Goal: Task Accomplishment & Management: Complete application form

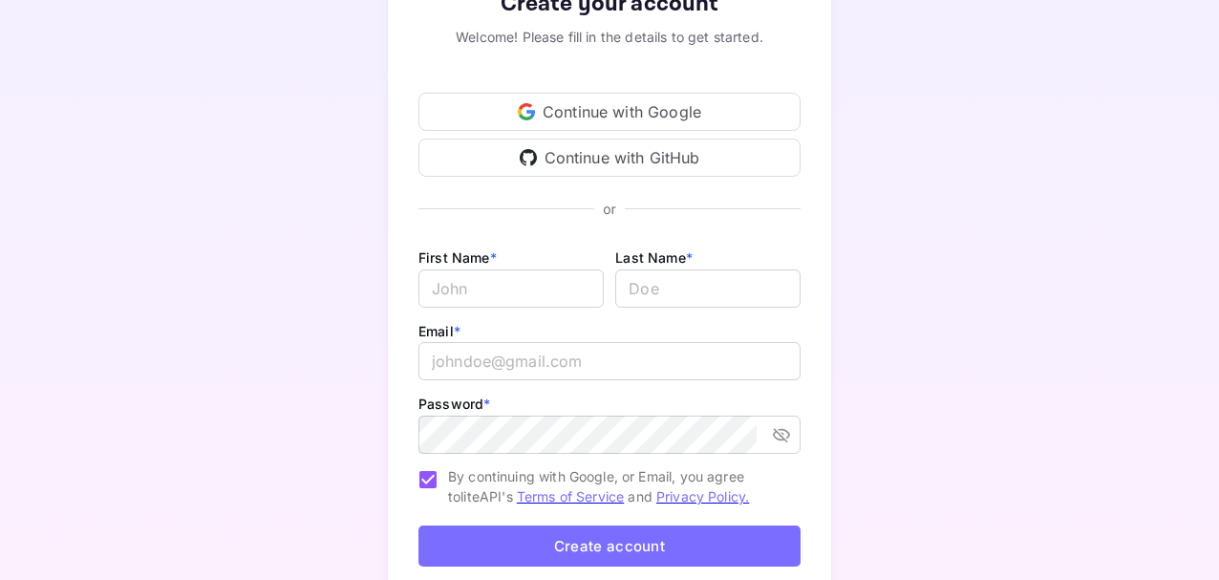
scroll to position [191, 0]
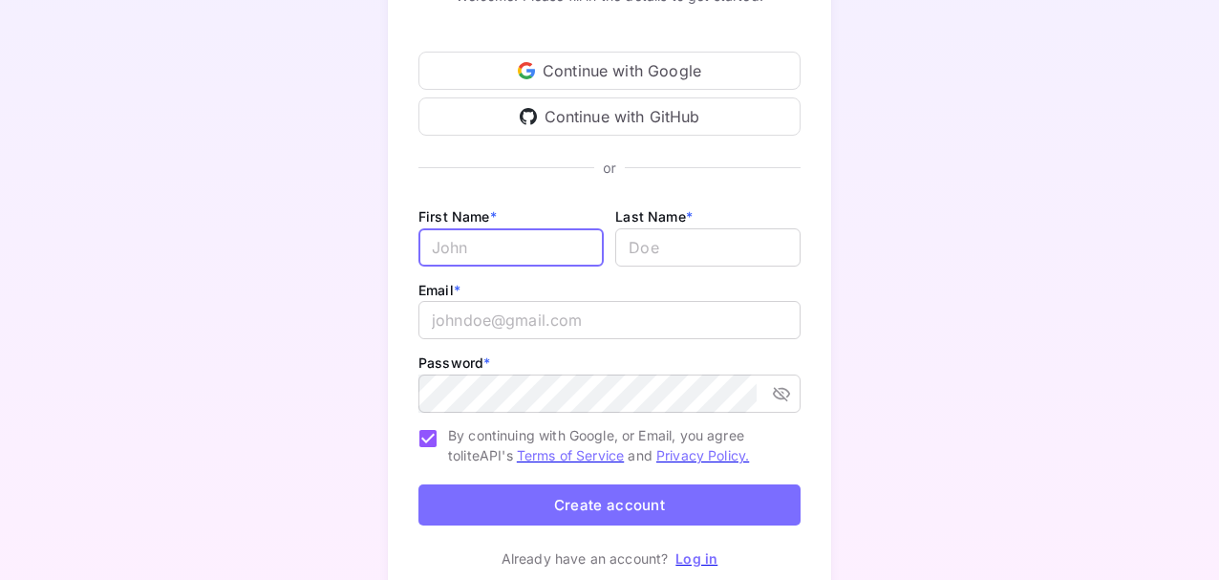
click at [471, 244] on input "Email *" at bounding box center [510, 247] width 185 height 38
type input "Gurtie"
type input "Du Toit"
type input "triplegs10@gmail.com"
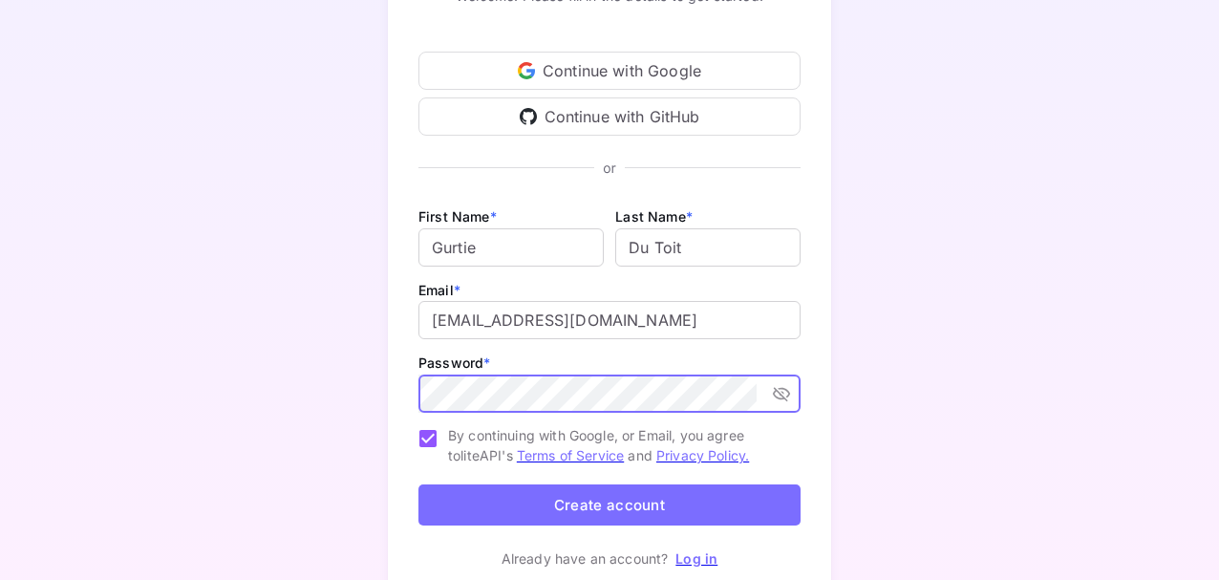
click at [775, 396] on icon "toggle password visibility" at bounding box center [781, 394] width 17 height 14
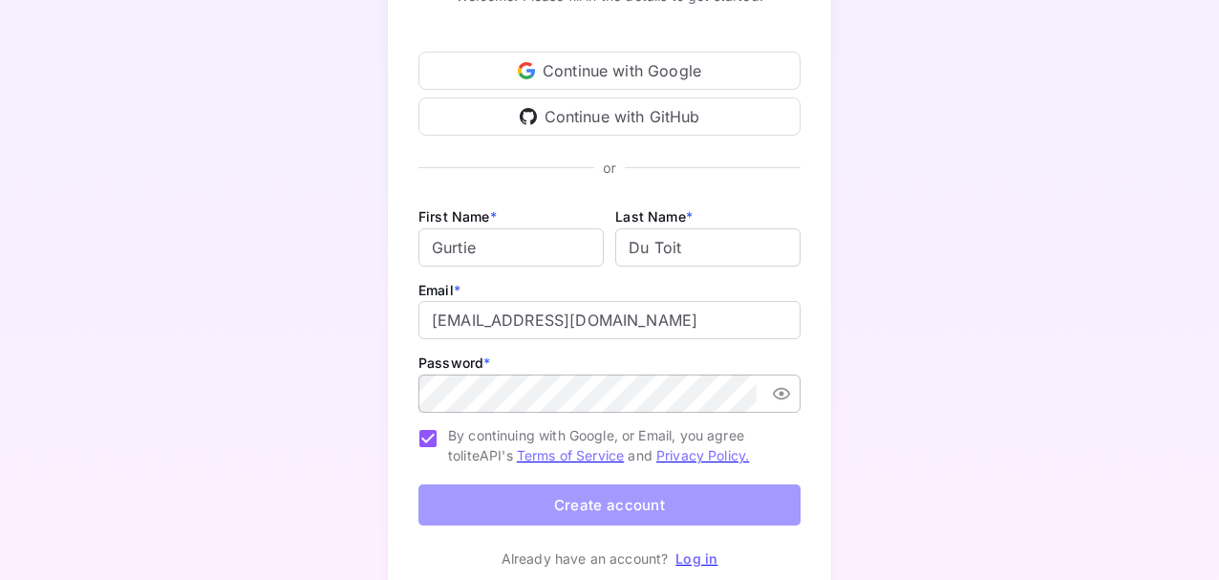
drag, startPoint x: 593, startPoint y: 501, endPoint x: 584, endPoint y: 473, distance: 30.2
click at [594, 502] on button "Create account" at bounding box center [609, 504] width 382 height 41
click at [603, 510] on button "Create account" at bounding box center [609, 504] width 382 height 41
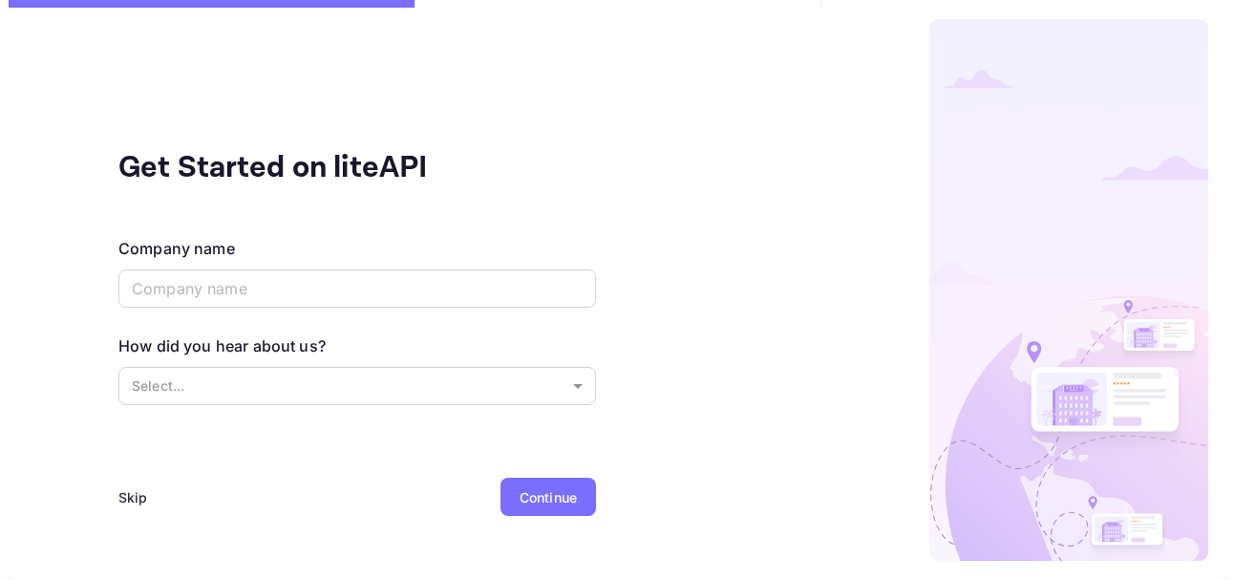
scroll to position [0, 0]
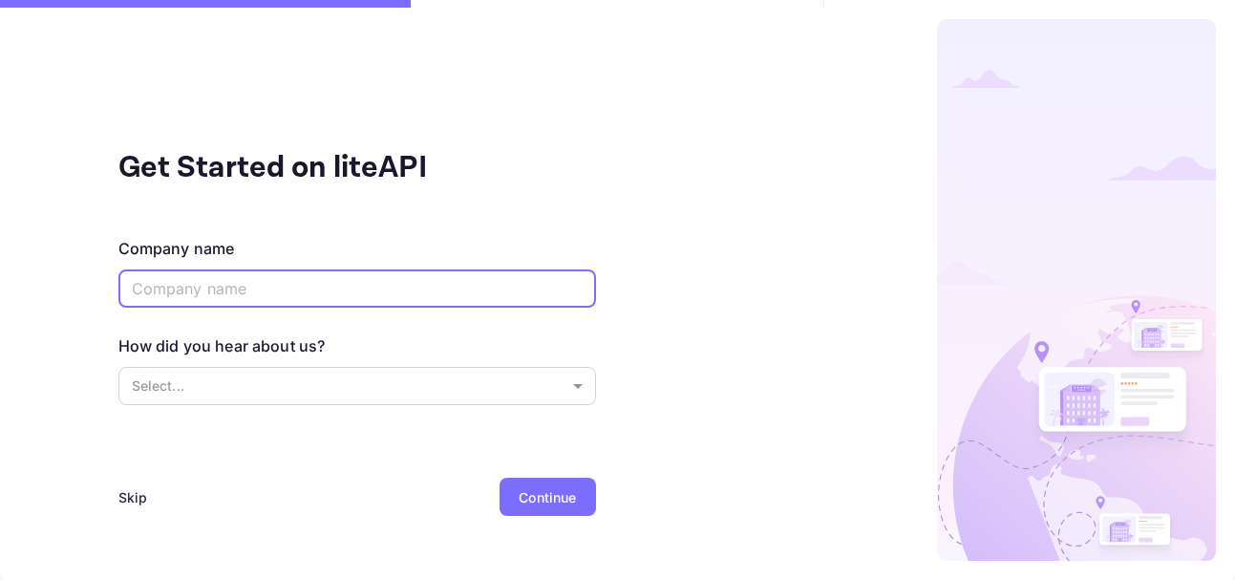
click at [194, 288] on input "text" at bounding box center [357, 288] width 478 height 38
type input "Travotrip"
click at [580, 382] on body "Get Started on liteAPI Company name Travotrip ​ How did you hear about us? Sele…" at bounding box center [617, 290] width 1235 height 580
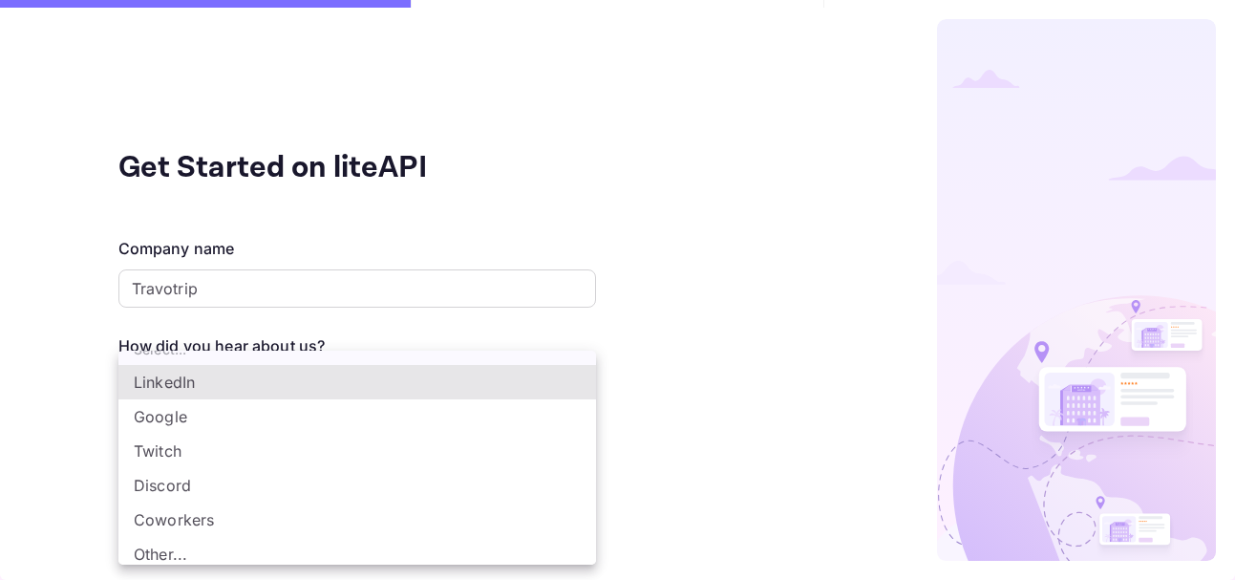
scroll to position [32, 0]
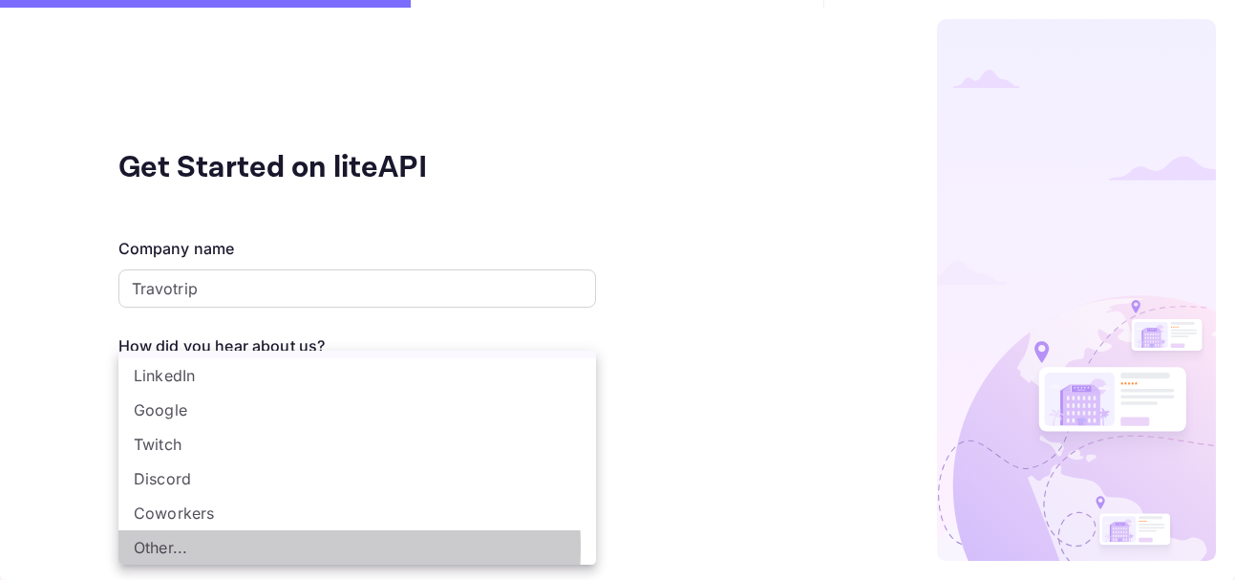
click at [174, 547] on li "Other..." at bounding box center [357, 547] width 478 height 34
type input "Other..."
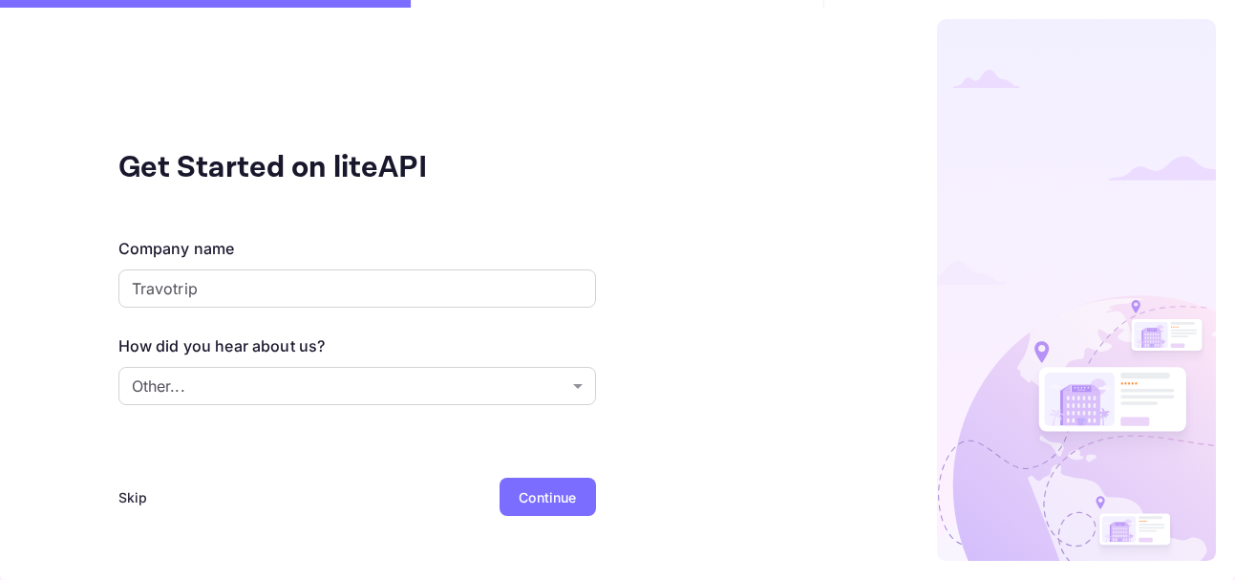
click at [546, 498] on div "Continue" at bounding box center [547, 497] width 57 height 20
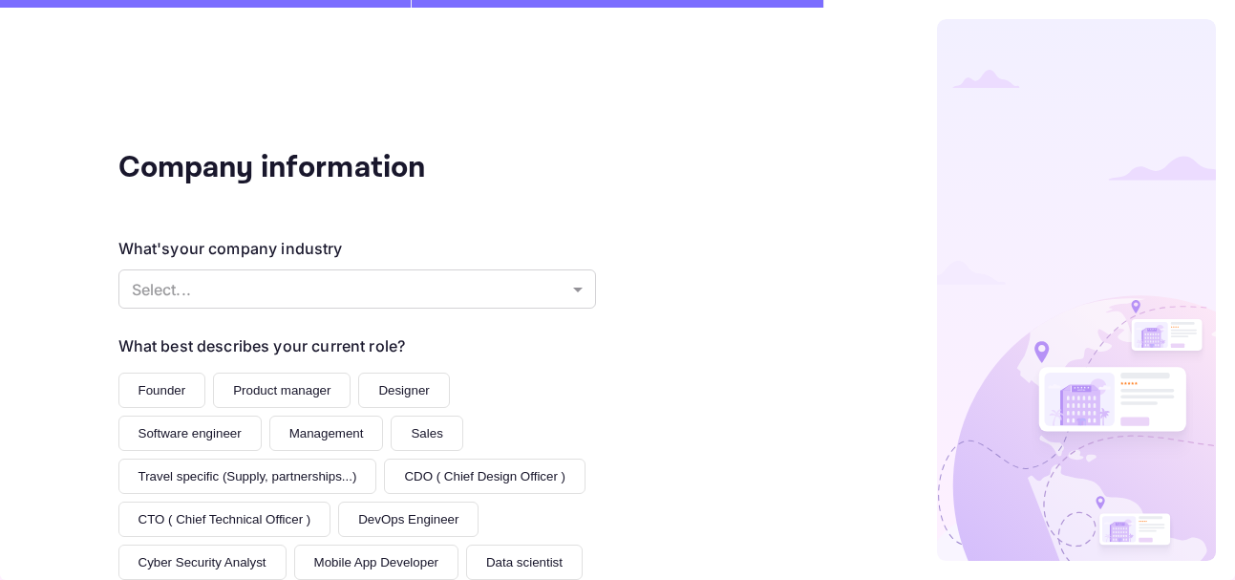
click at [153, 396] on button "Founder" at bounding box center [162, 389] width 88 height 35
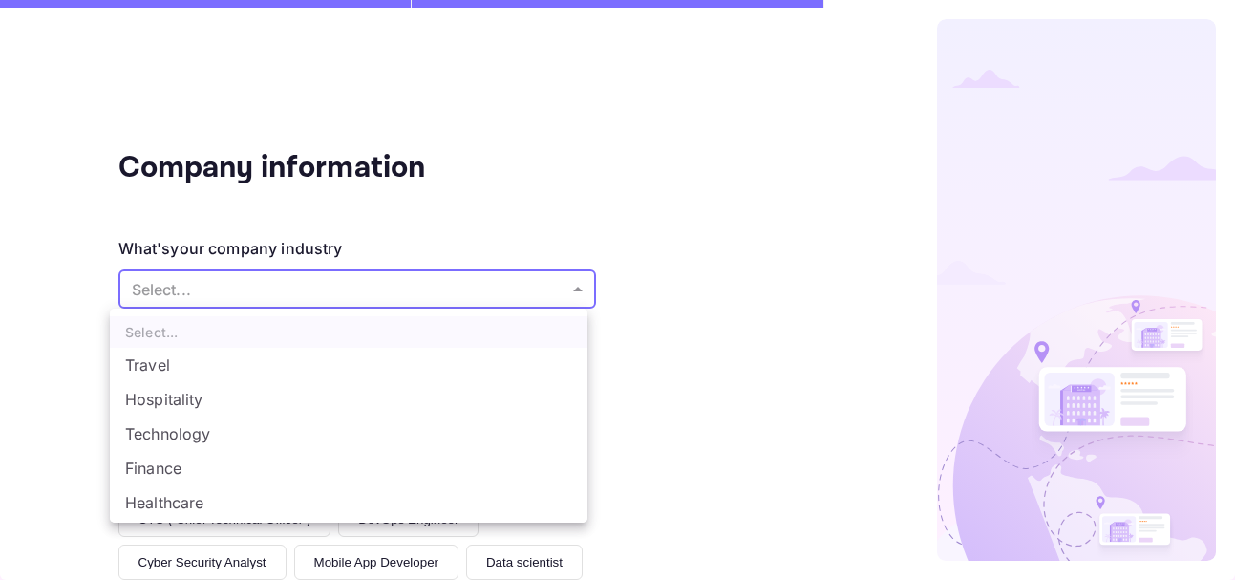
click at [570, 291] on body "Company information What's your company industry Select... ​ What best describe…" at bounding box center [617, 290] width 1235 height 580
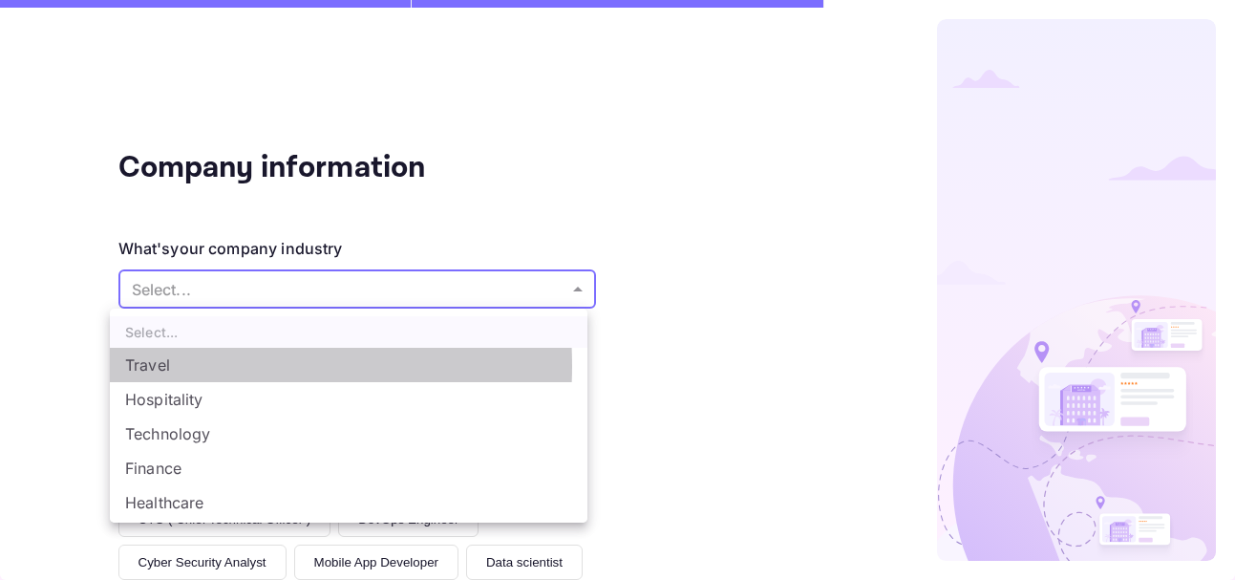
click at [167, 366] on li "Travel" at bounding box center [349, 365] width 478 height 34
type input "Travel"
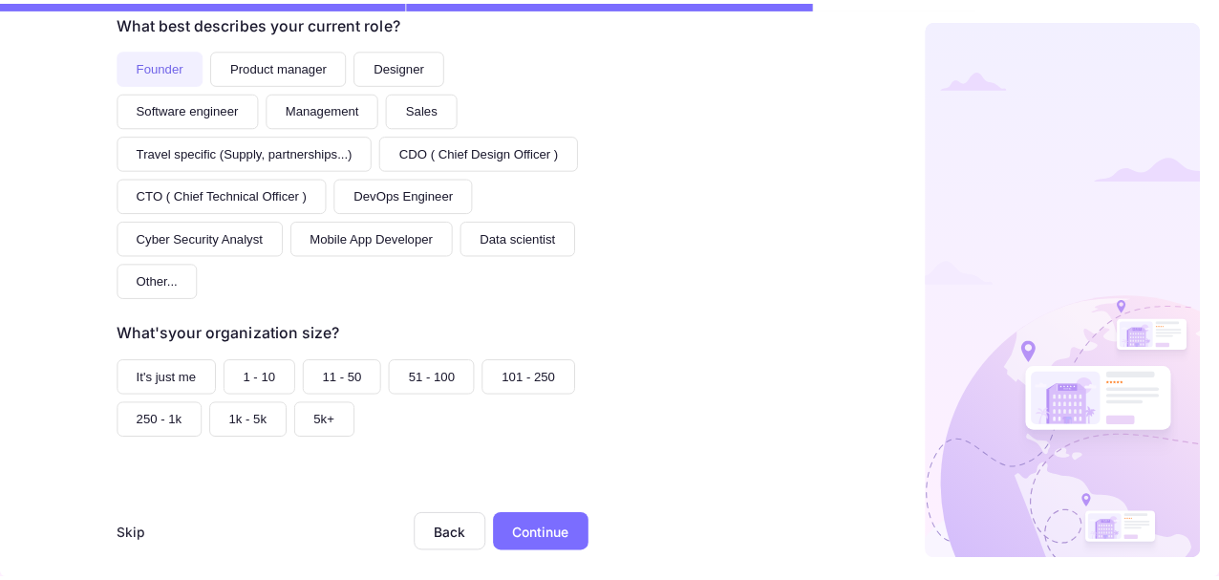
scroll to position [343, 0]
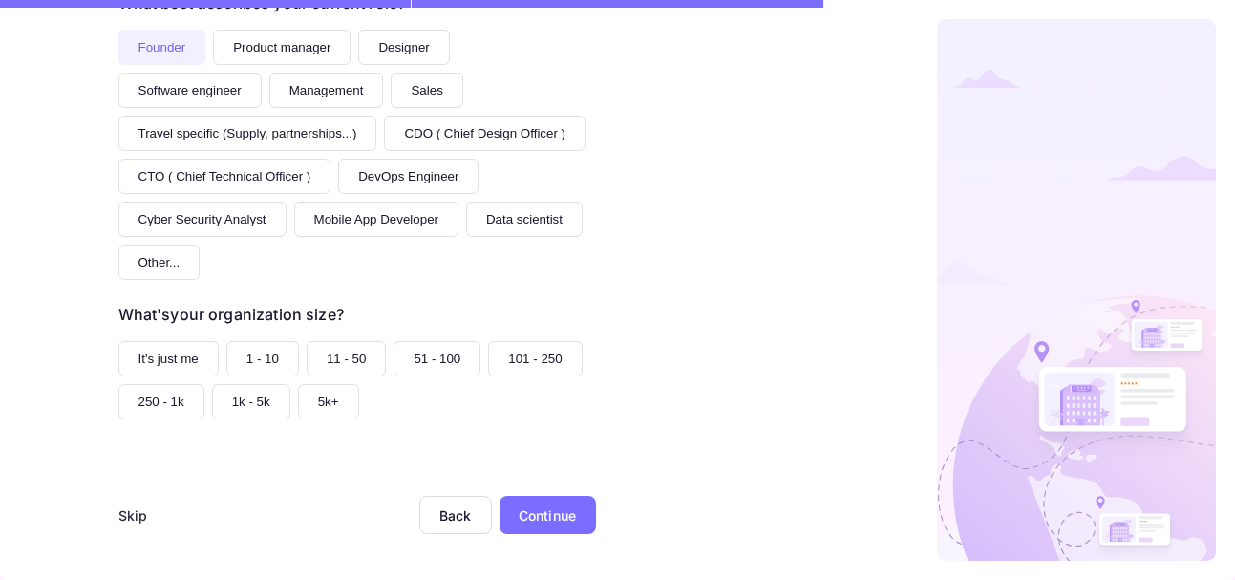
click at [149, 357] on button "It's just me" at bounding box center [168, 358] width 100 height 35
click at [539, 509] on div "Continue" at bounding box center [547, 515] width 57 height 20
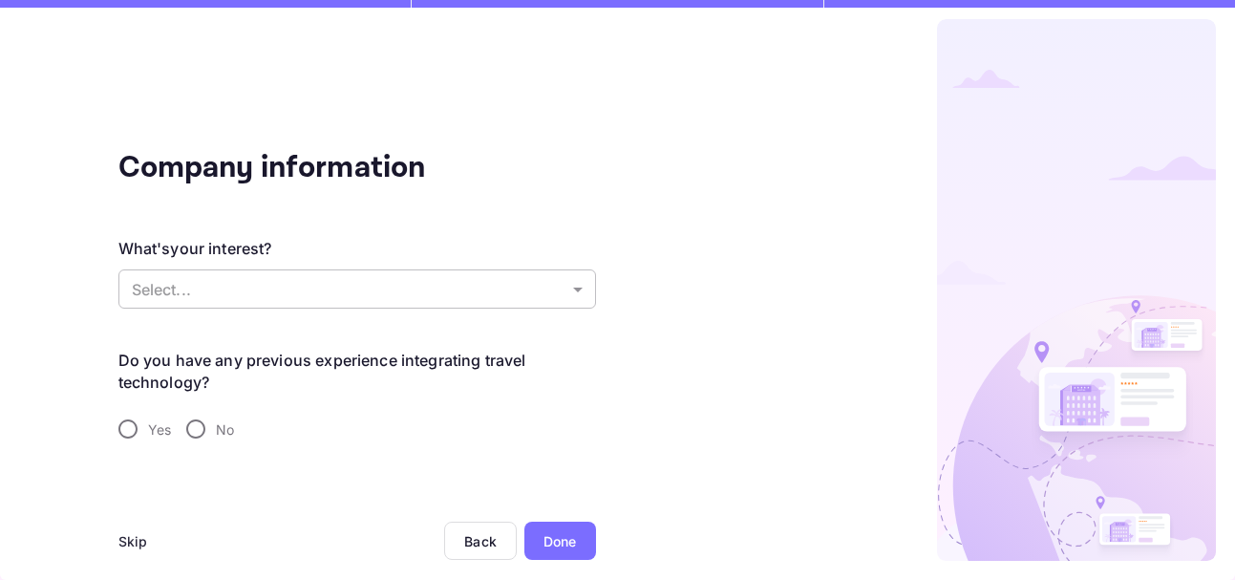
click at [579, 292] on body "Company information What's your interest? Select... ​ Do you have any previous …" at bounding box center [617, 290] width 1235 height 580
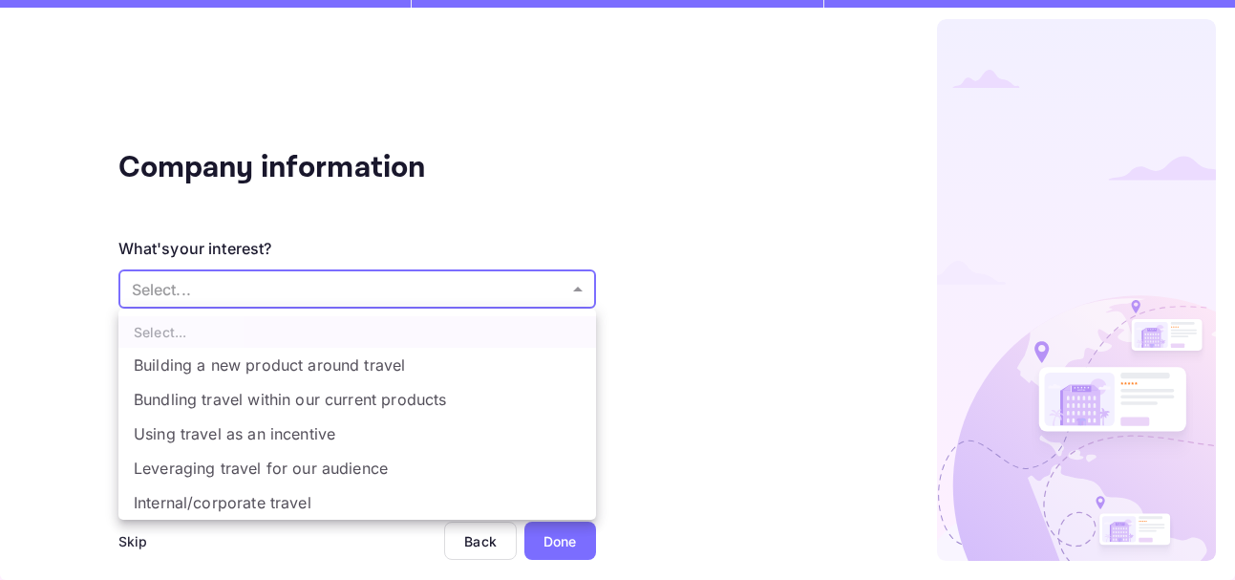
click at [346, 365] on li "Building a new product around travel" at bounding box center [357, 365] width 478 height 34
type input "Building a new product around travel"
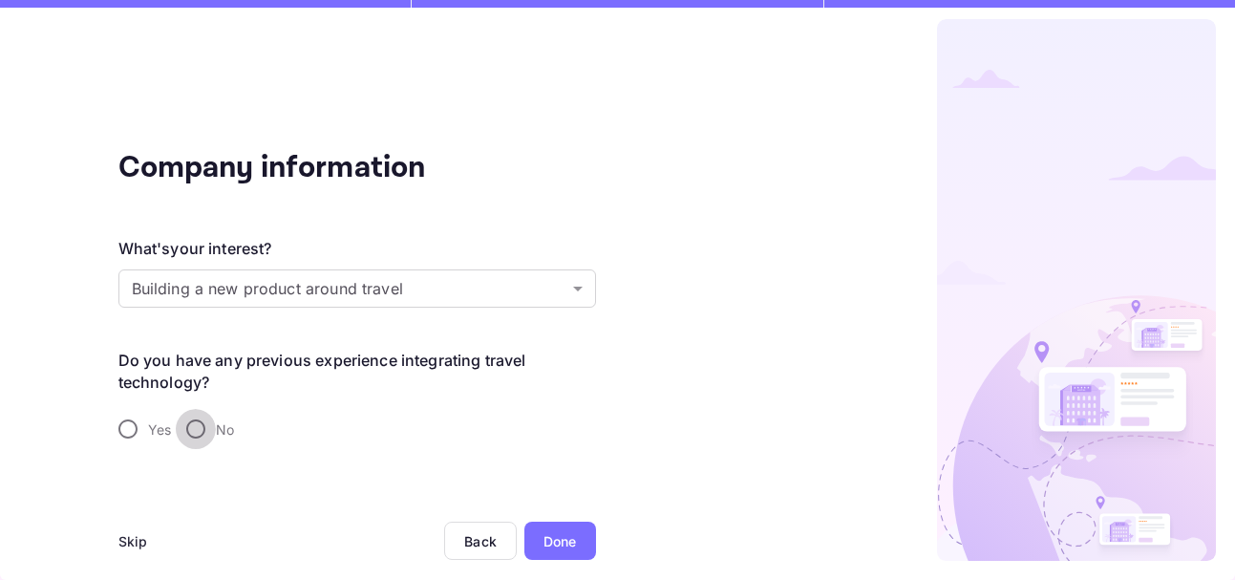
click at [195, 409] on input "No" at bounding box center [196, 429] width 40 height 40
radio input "true"
click at [564, 531] on div "Done" at bounding box center [559, 541] width 33 height 20
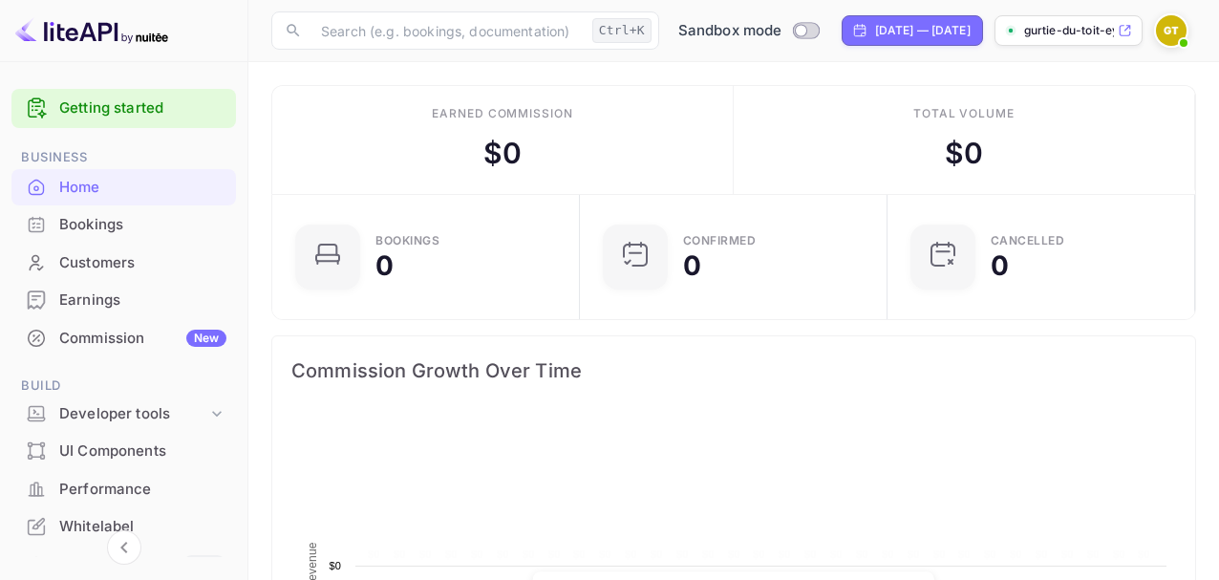
scroll to position [17, 17]
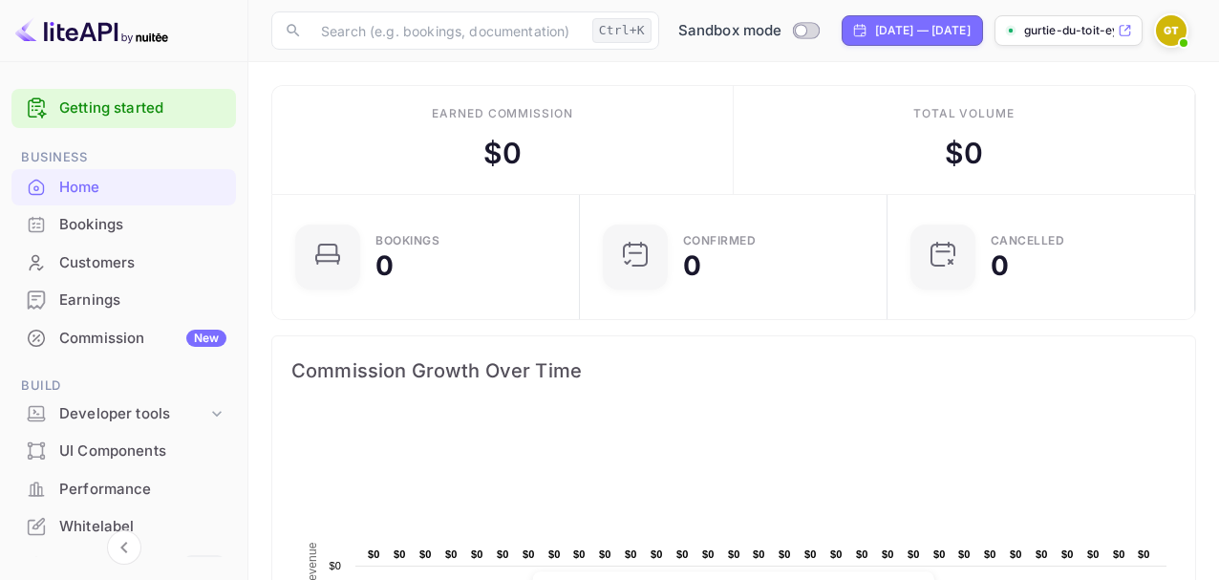
click at [107, 109] on link "Getting started" at bounding box center [142, 108] width 167 height 22
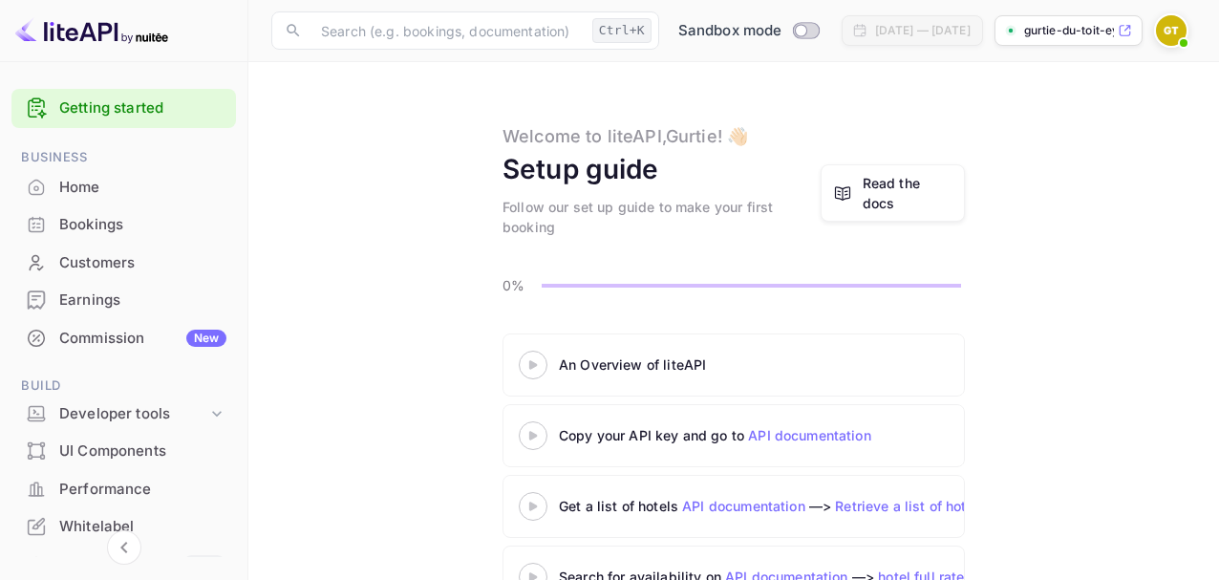
click at [536, 360] on icon at bounding box center [532, 365] width 67 height 10
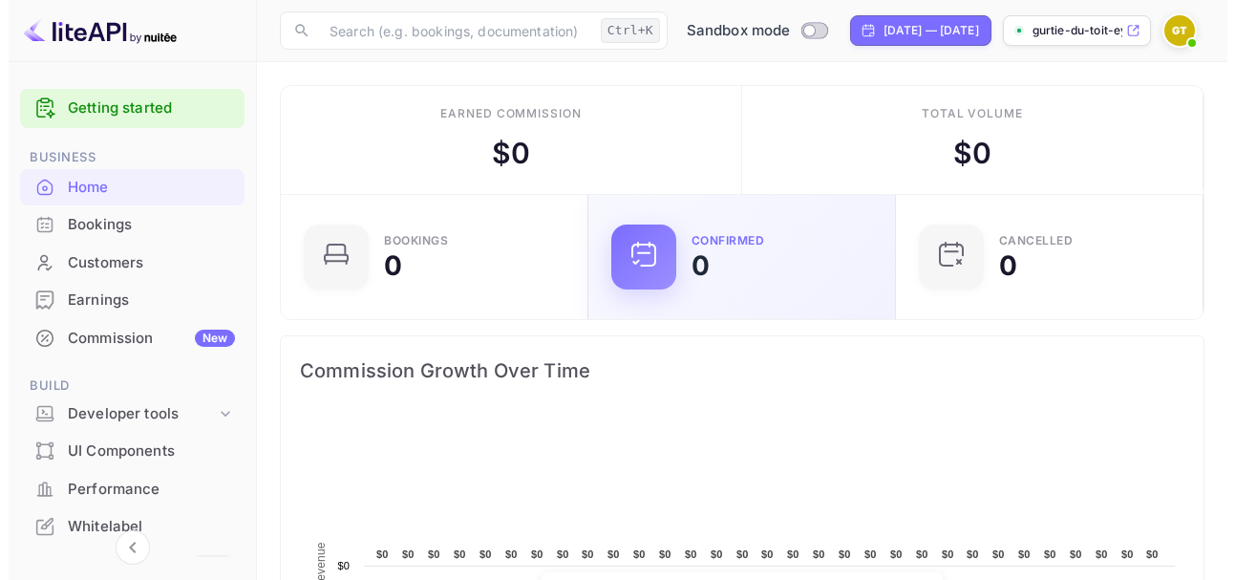
scroll to position [294, 280]
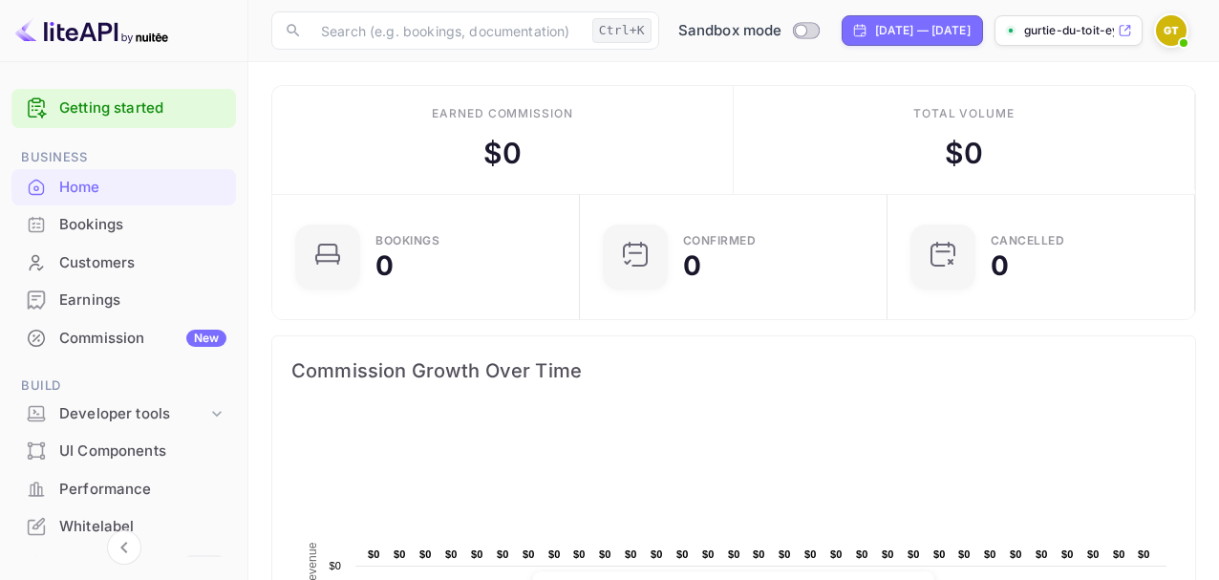
click at [100, 110] on link "Getting started" at bounding box center [142, 108] width 167 height 22
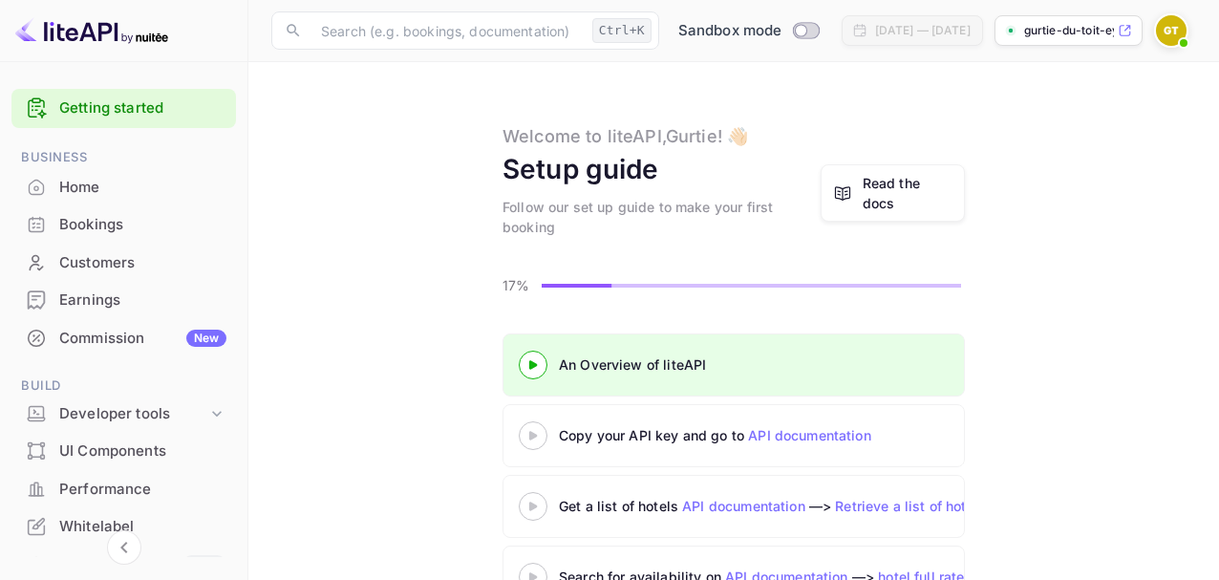
click at [534, 431] on 3 at bounding box center [533, 435] width 8 height 9
